Goal: Find specific page/section: Find specific page/section

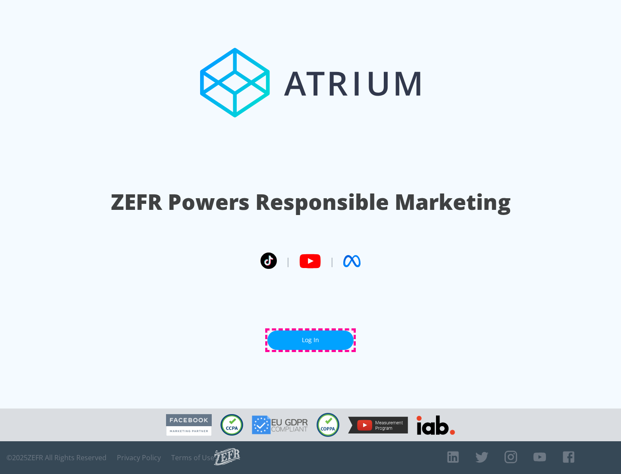
click at [310, 340] on link "Log In" at bounding box center [310, 340] width 86 height 19
